Goal: Navigation & Orientation: Find specific page/section

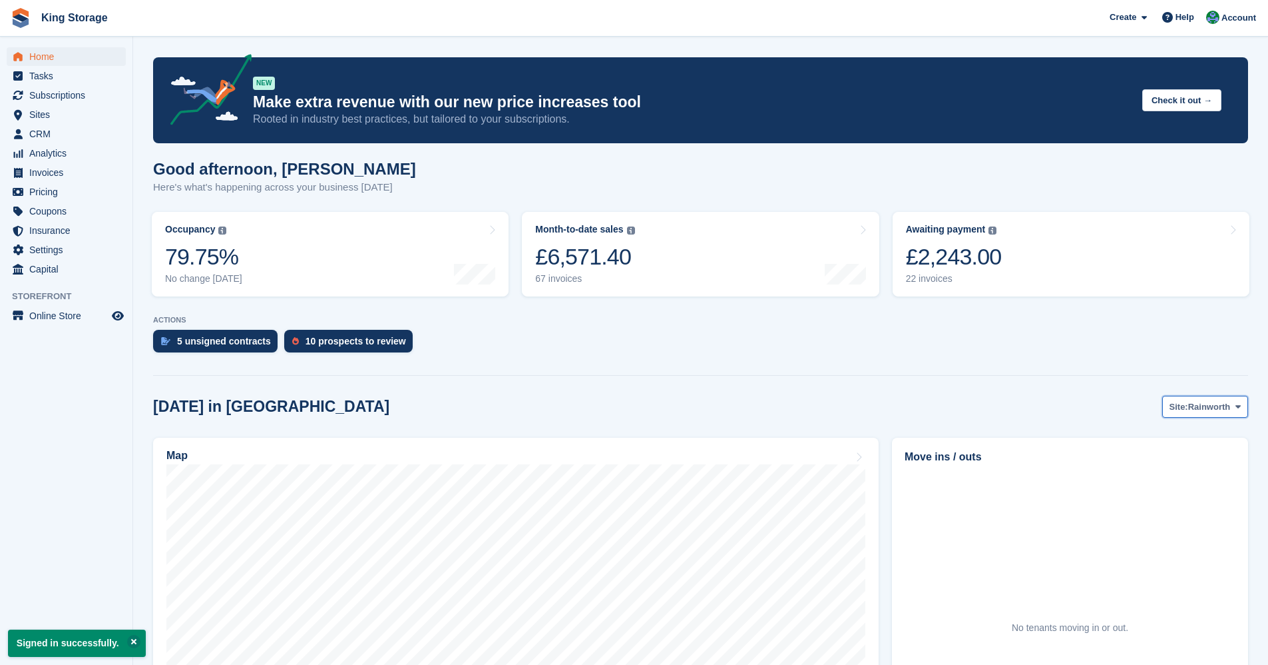
click at [1183, 408] on span "Site:" at bounding box center [1179, 406] width 19 height 13
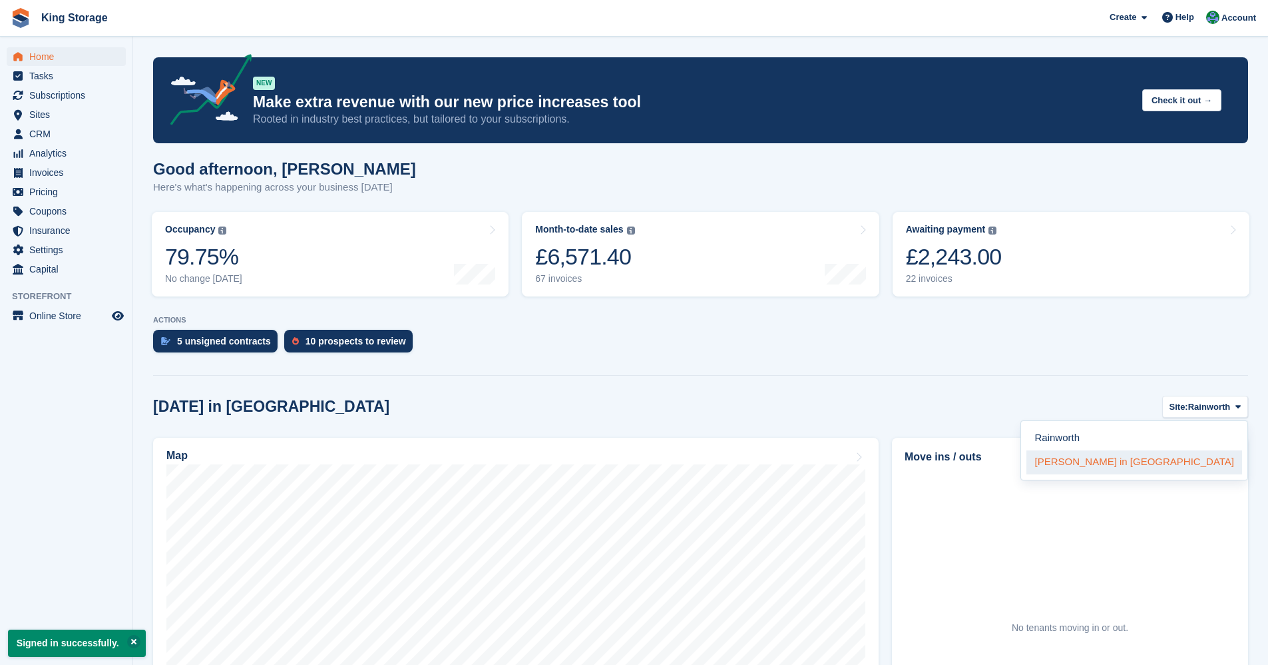
click at [1172, 461] on link "[PERSON_NAME] in [GEOGRAPHIC_DATA]" at bounding box center [1135, 462] width 216 height 24
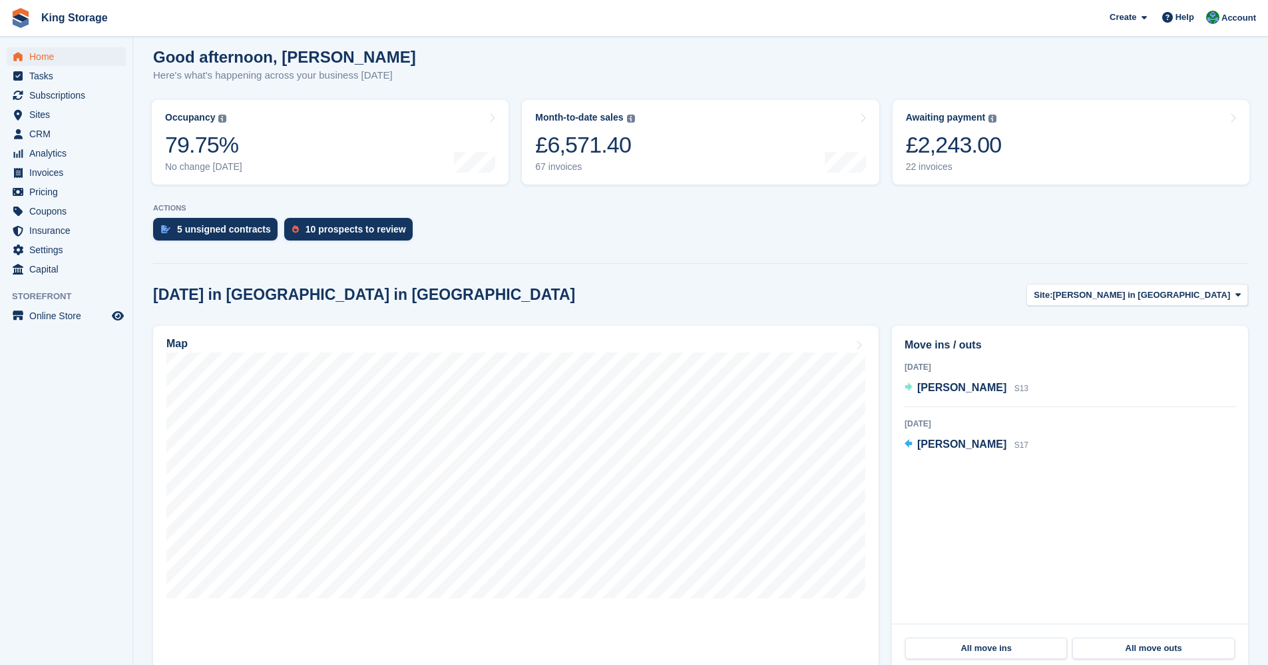
scroll to position [133, 0]
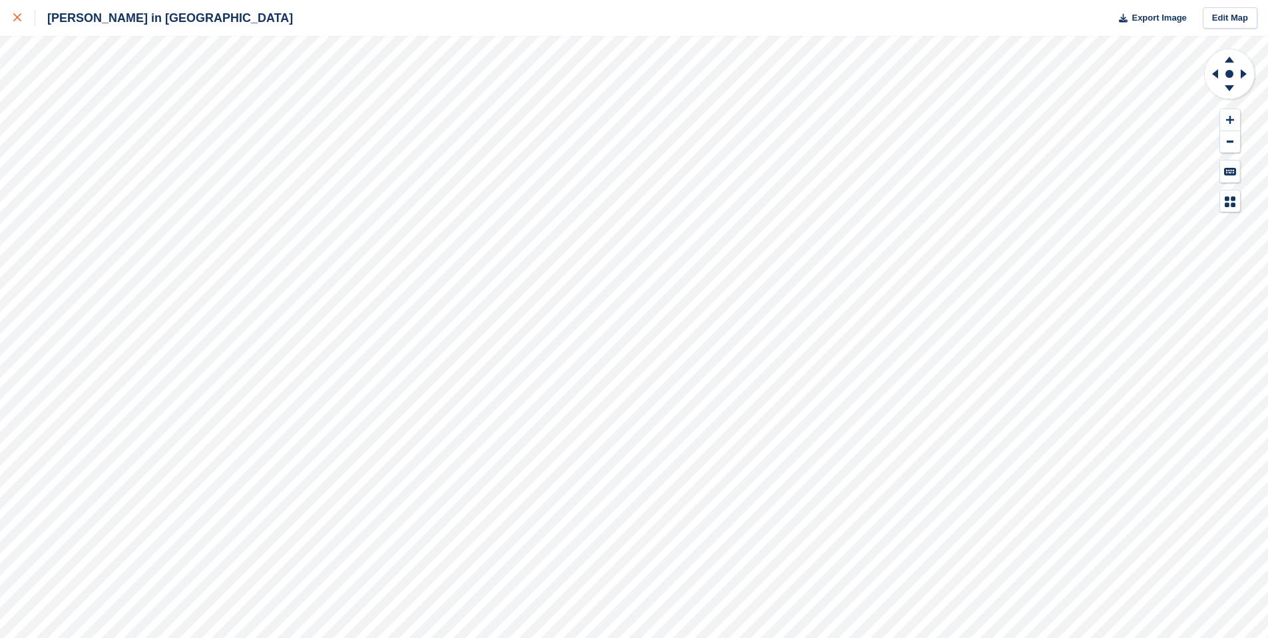
click at [18, 13] on div at bounding box center [24, 18] width 22 height 16
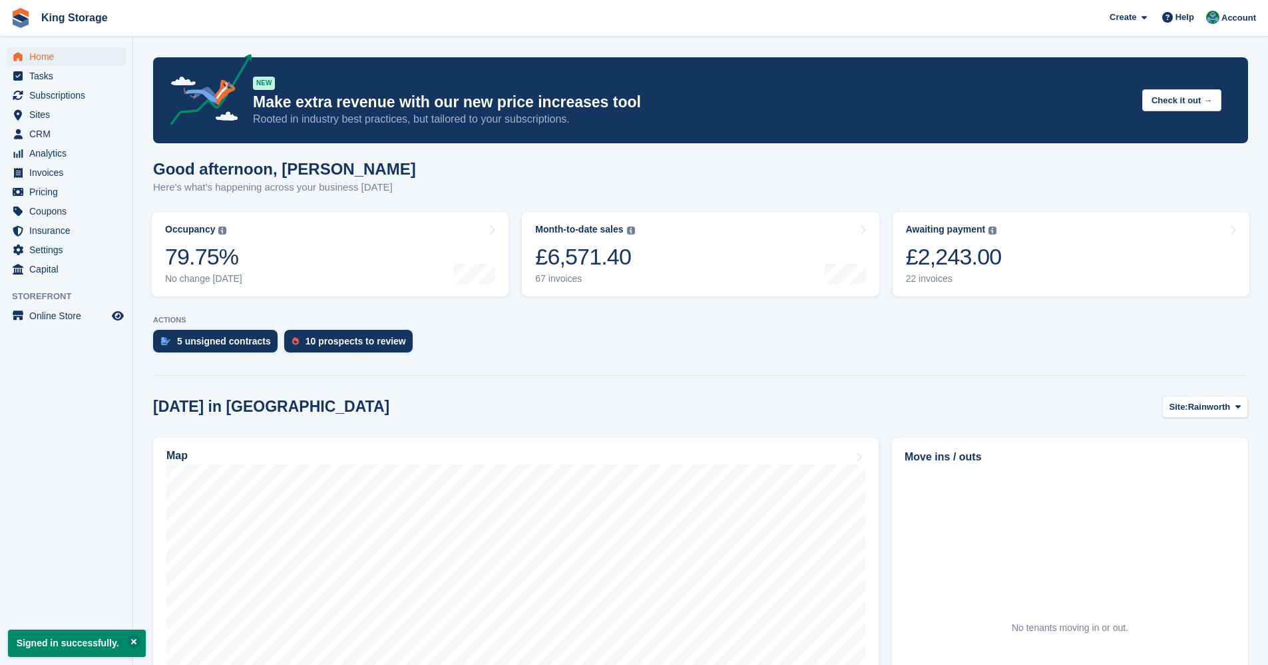
scroll to position [133, 0]
